Goal: Information Seeking & Learning: Learn about a topic

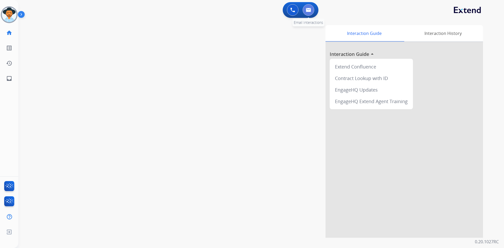
click at [311, 12] on img at bounding box center [308, 10] width 5 height 4
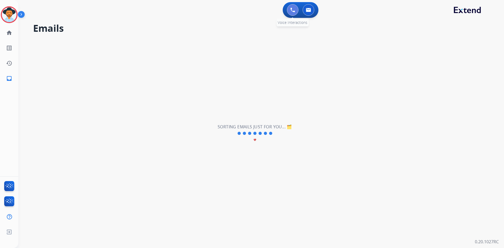
click at [292, 12] on button at bounding box center [293, 10] width 12 height 12
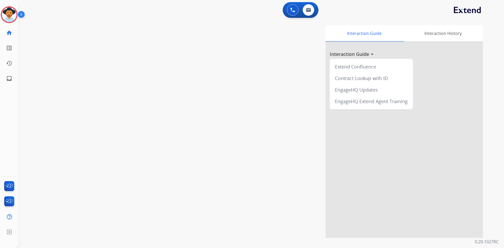
click at [292, 12] on button at bounding box center [293, 10] width 12 height 12
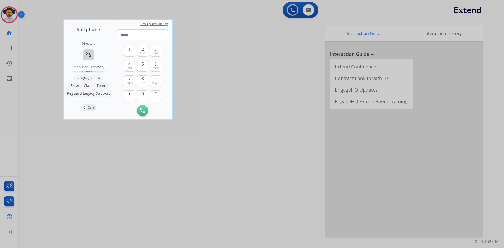
click at [90, 56] on mat-icon "connect_without_contact" at bounding box center [88, 55] width 6 height 6
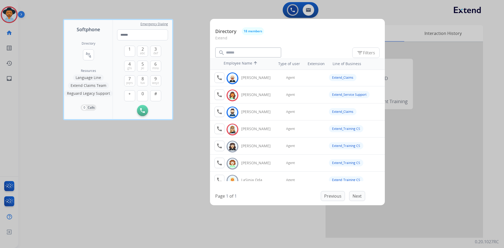
scroll to position [42, 0]
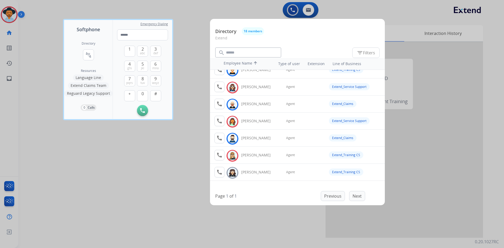
click at [58, 176] on div at bounding box center [252, 124] width 504 height 248
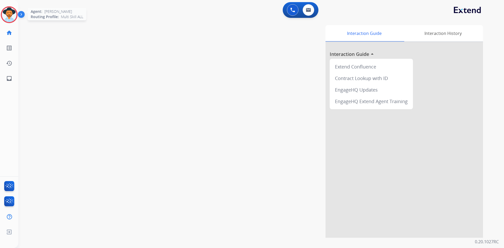
click at [13, 15] on img at bounding box center [9, 14] width 15 height 15
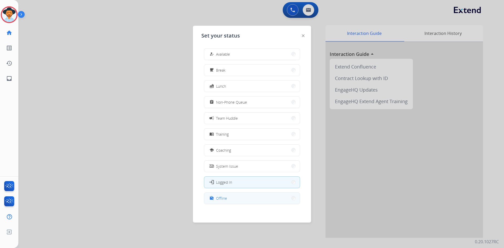
click at [234, 202] on button "work_off Offline" at bounding box center [251, 197] width 95 height 11
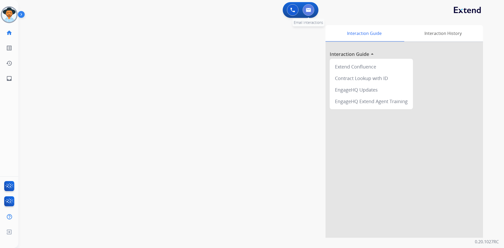
click at [311, 10] on img at bounding box center [308, 10] width 5 height 4
select select "**********"
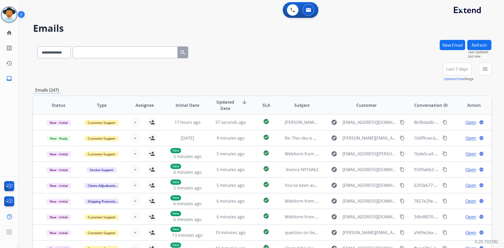
click at [461, 68] on span "Last 7 days" at bounding box center [457, 69] width 22 height 2
drag, startPoint x: 442, startPoint y: 134, endPoint x: 413, endPoint y: 114, distance: 35.6
click at [442, 134] on div "Last 90 days" at bounding box center [455, 133] width 29 height 8
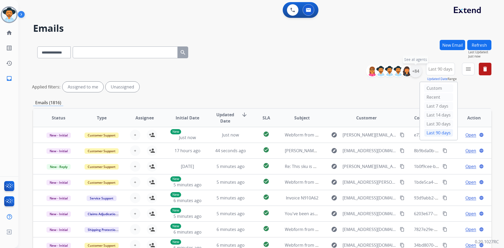
click at [417, 70] on div "+84" at bounding box center [415, 71] width 13 height 13
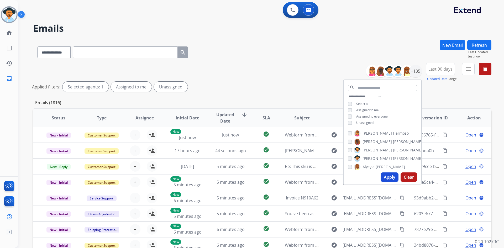
click at [376, 110] on span "Assigned to me" at bounding box center [367, 110] width 23 height 4
click at [392, 178] on button "Apply" at bounding box center [389, 176] width 18 height 9
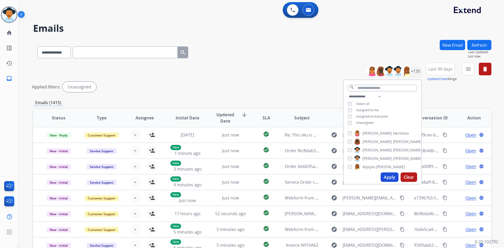
click at [318, 57] on div "**********" at bounding box center [262, 51] width 458 height 23
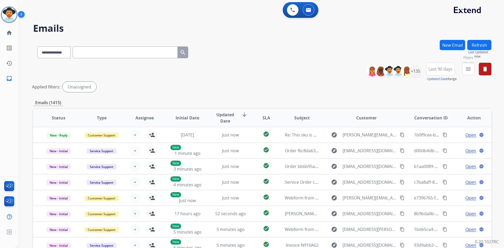
click at [471, 71] on button "menu Filters" at bounding box center [468, 69] width 13 height 13
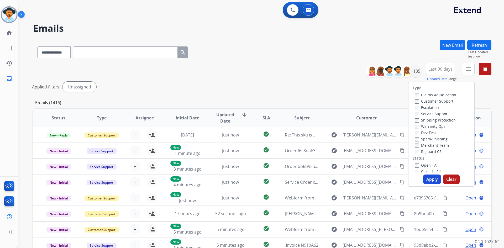
click at [426, 164] on label "Open - All" at bounding box center [426, 165] width 24 height 5
click at [427, 178] on button "Apply" at bounding box center [432, 178] width 18 height 9
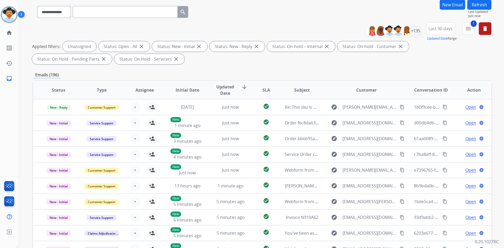
scroll to position [52, 0]
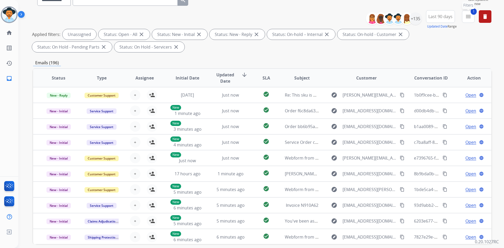
click at [472, 17] on button "1 menu Filters" at bounding box center [468, 16] width 13 height 13
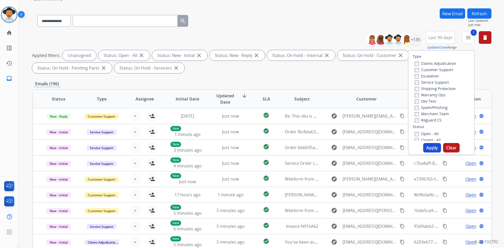
scroll to position [26, 0]
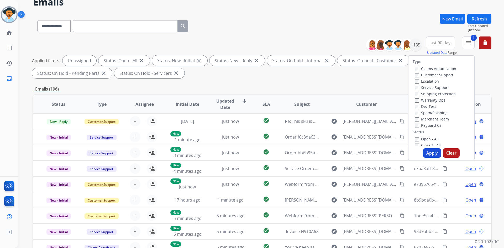
click at [444, 74] on label "Customer Support" at bounding box center [433, 74] width 39 height 5
click at [439, 93] on label "Shipping Protection" at bounding box center [434, 93] width 41 height 5
click at [432, 125] on label "Reguard CS" at bounding box center [427, 125] width 27 height 5
click at [428, 152] on button "Apply" at bounding box center [432, 152] width 18 height 9
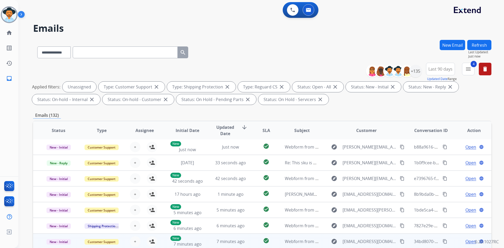
scroll to position [76, 0]
